Goal: Information Seeking & Learning: Find specific page/section

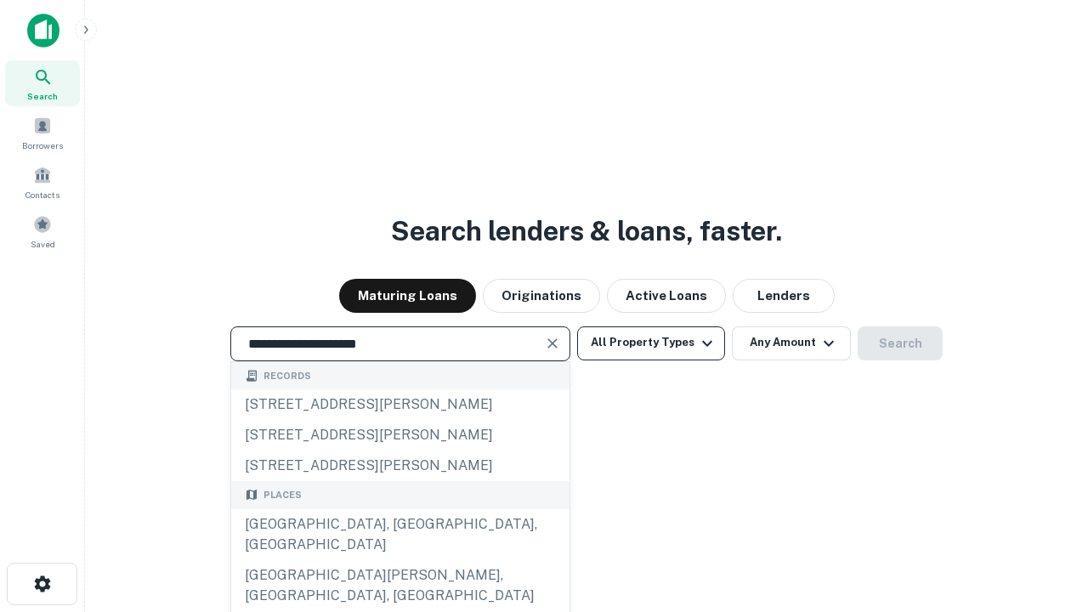
click at [651, 343] on button "All Property Types" at bounding box center [651, 343] width 148 height 34
type input "**********"
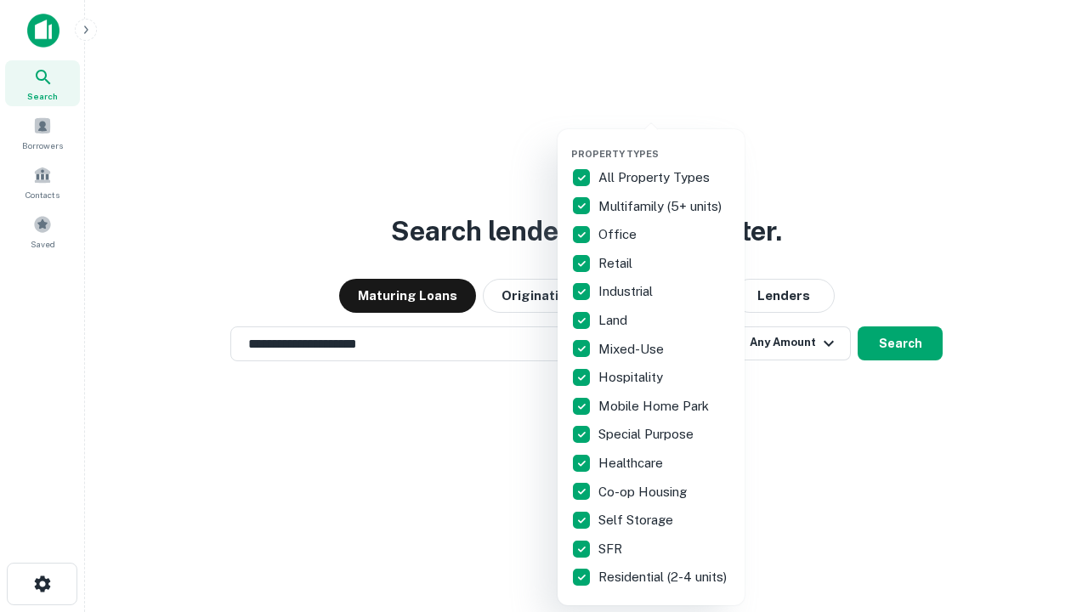
click at [665, 143] on button "button" at bounding box center [664, 143] width 187 height 1
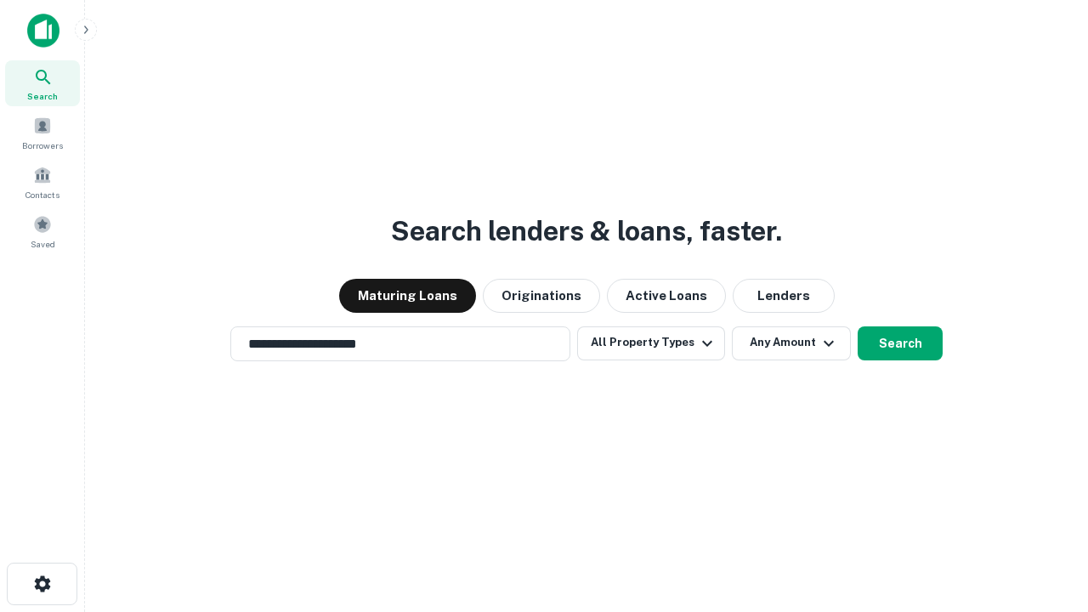
scroll to position [26, 0]
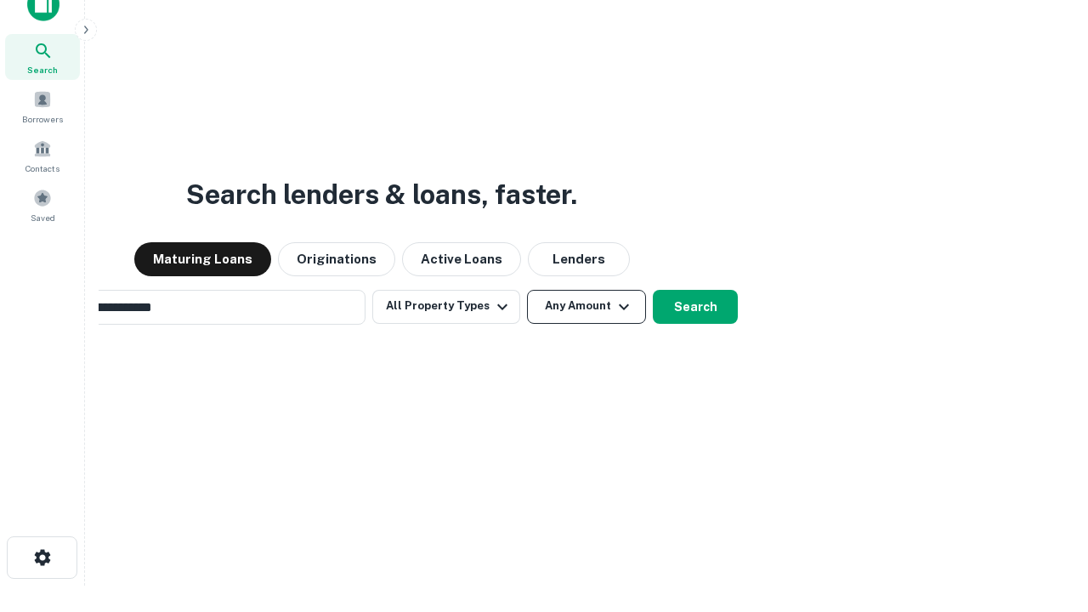
click at [527, 290] on button "Any Amount" at bounding box center [586, 307] width 119 height 34
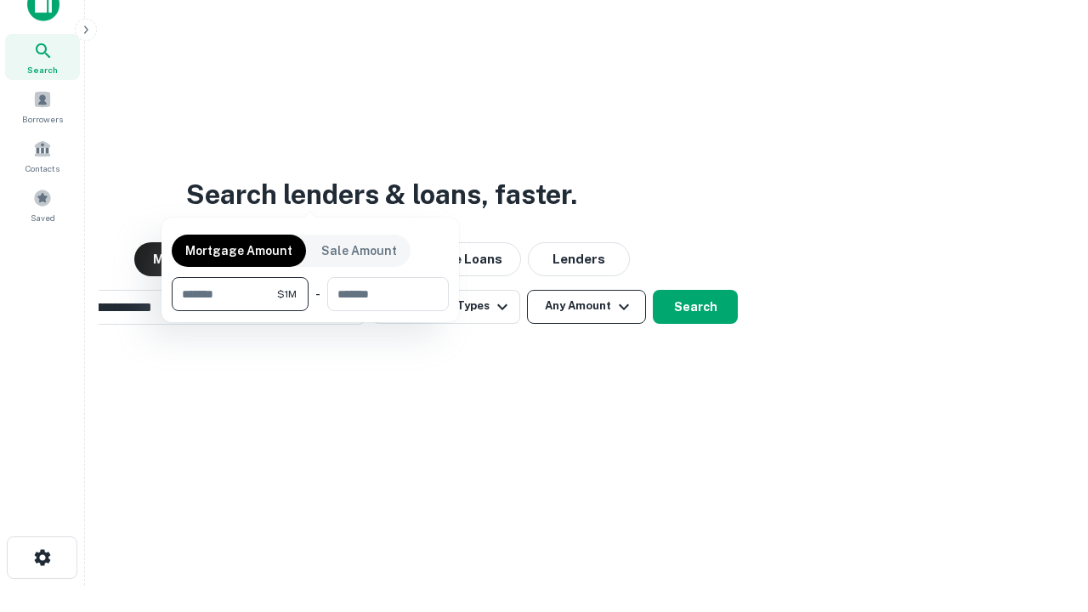
scroll to position [27, 0]
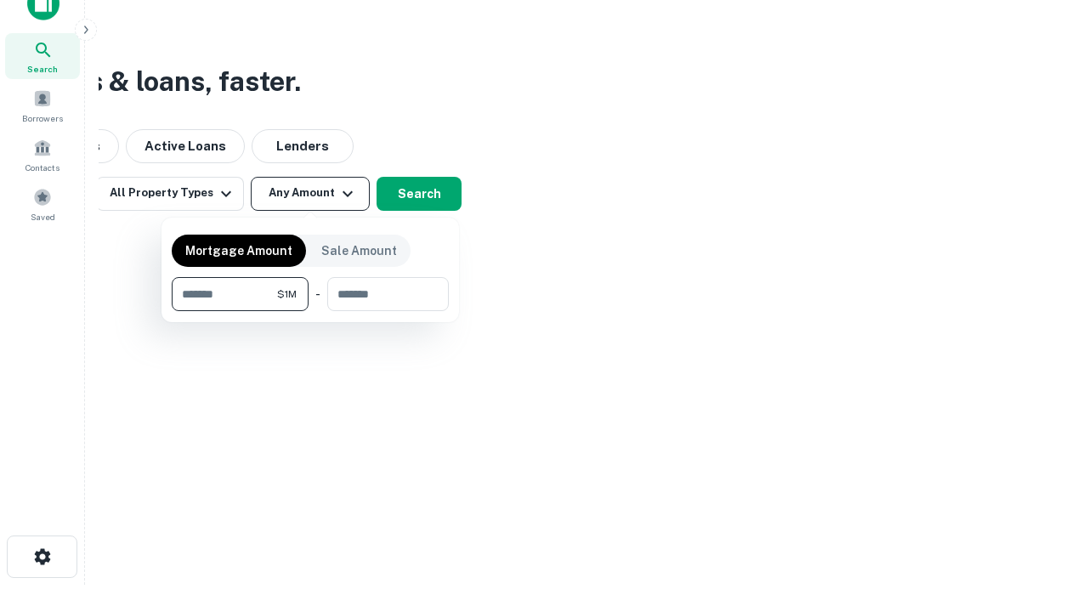
type input "*******"
click at [310, 311] on button "button" at bounding box center [310, 311] width 277 height 1
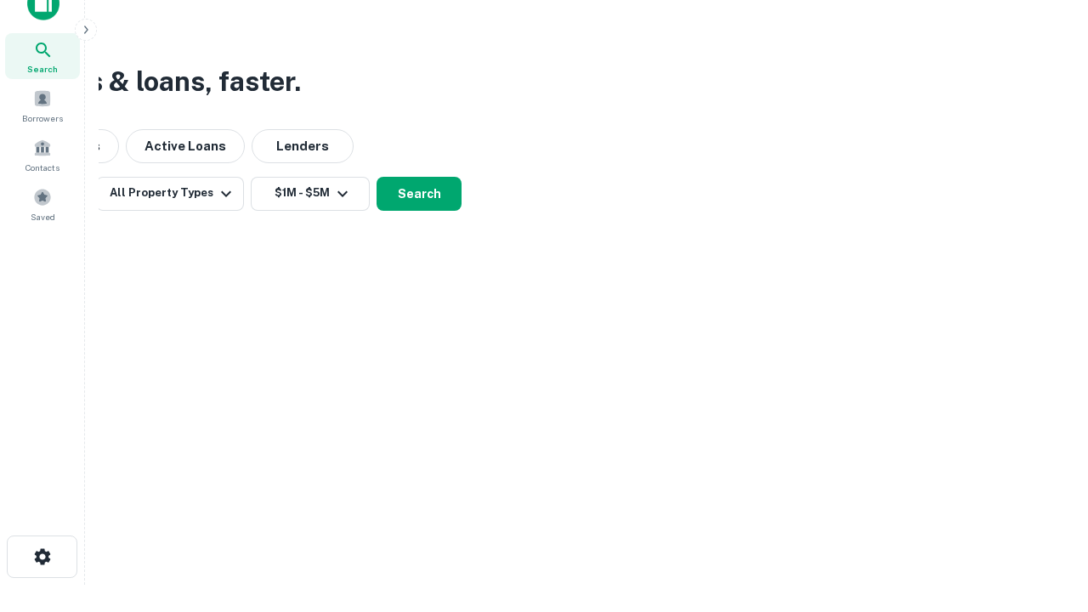
scroll to position [26, 0]
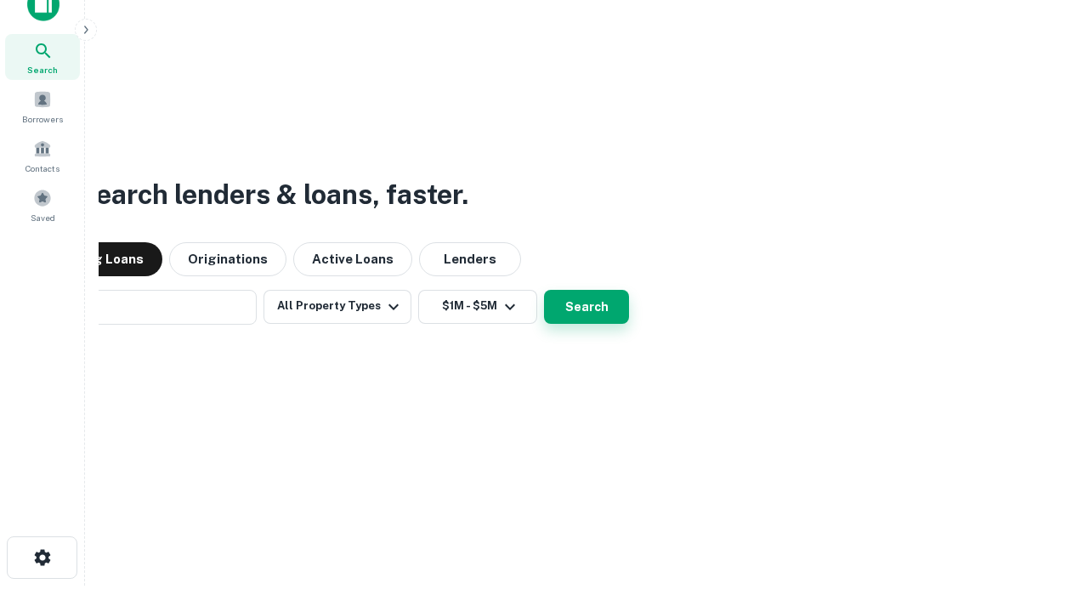
click at [544, 290] on button "Search" at bounding box center [586, 307] width 85 height 34
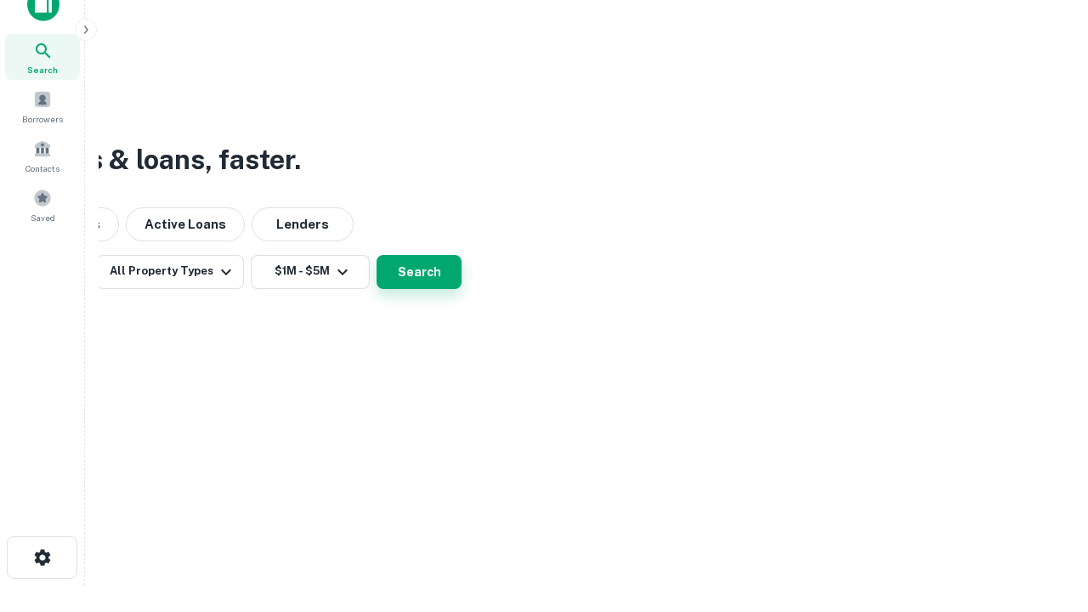
scroll to position [27, 0]
